Goal: Task Accomplishment & Management: Manage account settings

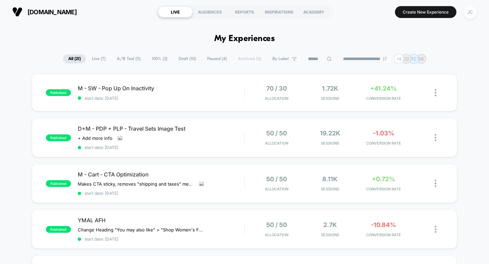
click at [470, 11] on div "JC" at bounding box center [470, 11] width 13 height 13
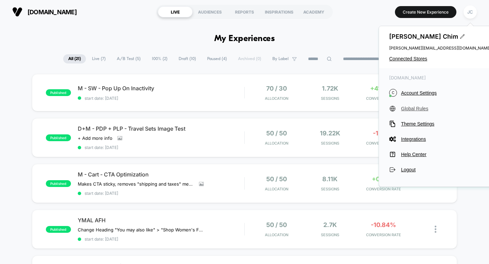
click at [411, 107] on span "Global Rules" at bounding box center [446, 108] width 90 height 5
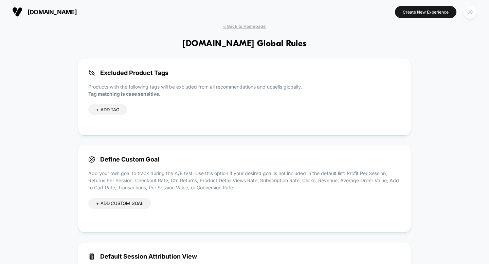
click at [470, 15] on div "JC" at bounding box center [470, 11] width 13 height 13
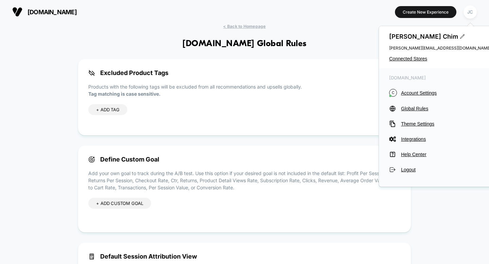
click at [345, 145] on div "Excluded Product Tags Products with the following tags will be excluded from al…" at bounding box center [244, 187] width 333 height 257
